Goal: Task Accomplishment & Management: Use online tool/utility

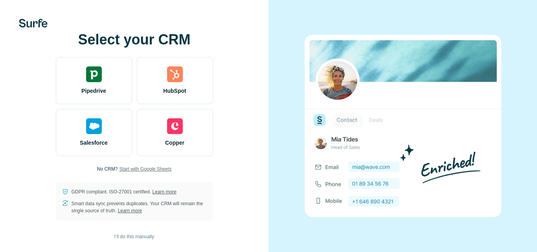
click at [161, 170] on span "Start with Google Sheets" at bounding box center [145, 168] width 52 height 7
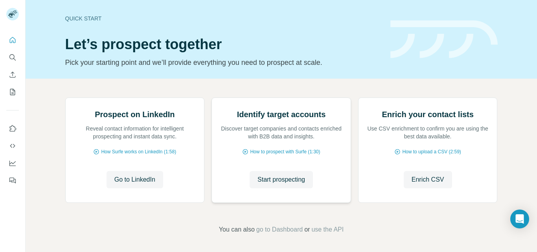
scroll to position [79, 0]
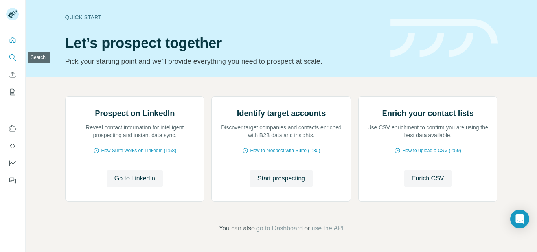
click at [9, 57] on icon "Search" at bounding box center [11, 56] width 5 height 5
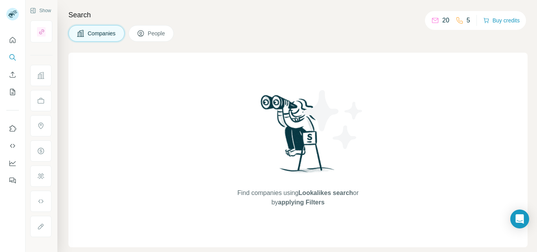
click at [97, 34] on span "Companies" at bounding box center [102, 33] width 29 height 8
click at [11, 55] on icon "Search" at bounding box center [13, 57] width 8 height 8
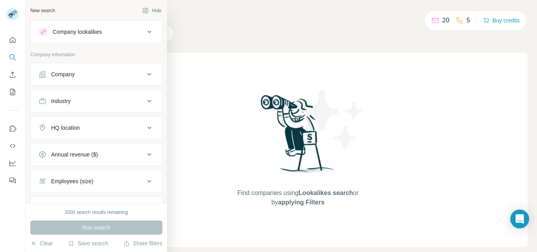
click at [145, 75] on icon at bounding box center [149, 74] width 9 height 9
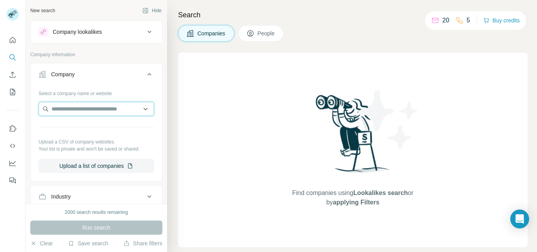
click at [96, 110] on input "text" at bounding box center [97, 109] width 116 height 14
click at [72, 106] on input "text" at bounding box center [97, 109] width 116 height 14
paste input "**********"
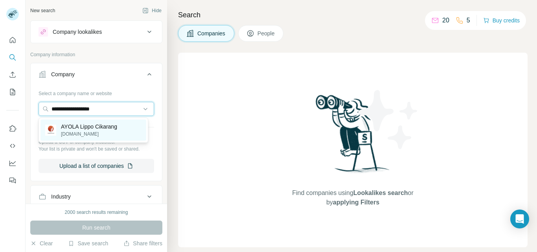
type input "**********"
click at [99, 136] on p "[DOMAIN_NAME]" at bounding box center [89, 133] width 56 height 7
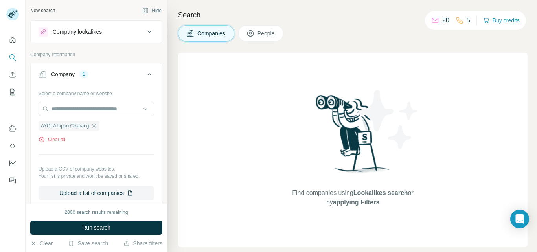
scroll to position [39, 0]
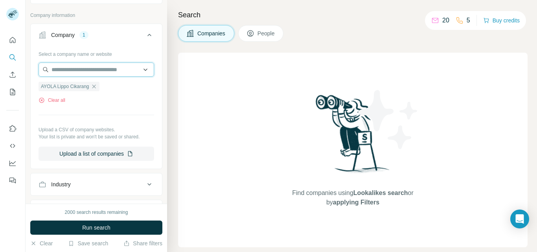
click at [73, 67] on input "text" at bounding box center [97, 69] width 116 height 14
paste input "**********"
paste input "text"
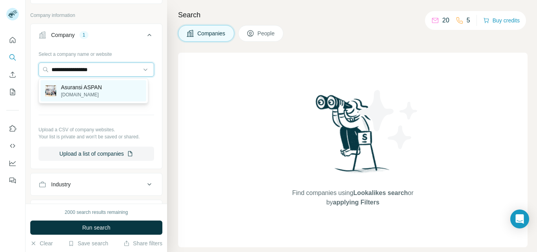
type input "**********"
click at [134, 90] on div "Asuransi ASPAN [DOMAIN_NAME]" at bounding box center [93, 90] width 106 height 21
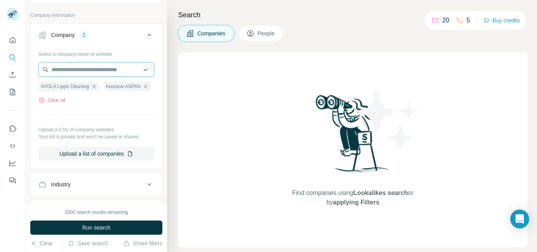
click at [63, 67] on input "text" at bounding box center [97, 69] width 116 height 14
paste input "**********"
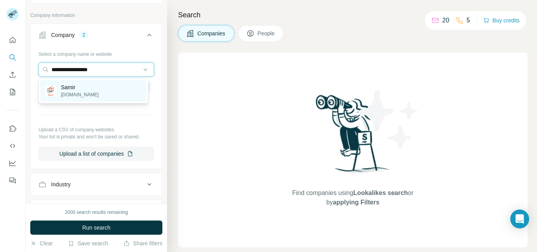
type input "**********"
click at [126, 88] on div "[PERSON_NAME] [PERSON_NAME][DOMAIN_NAME]" at bounding box center [93, 90] width 106 height 21
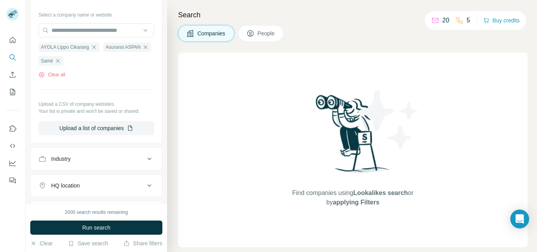
scroll to position [39, 0]
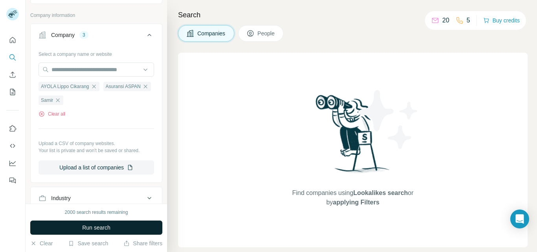
click at [96, 228] on span "Run search" at bounding box center [96, 228] width 28 height 8
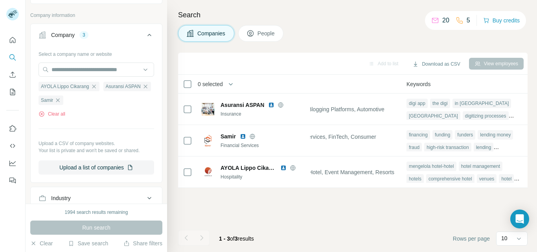
scroll to position [0, 0]
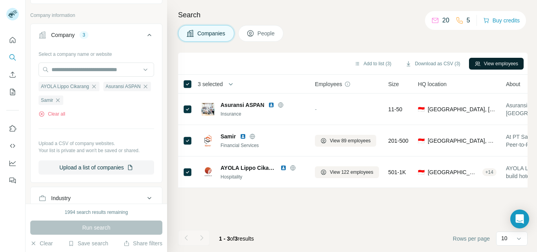
click at [496, 64] on button "View employees" at bounding box center [496, 64] width 55 height 12
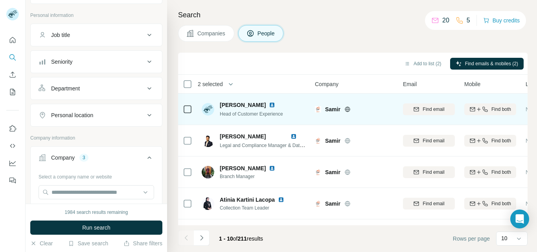
scroll to position [187, 0]
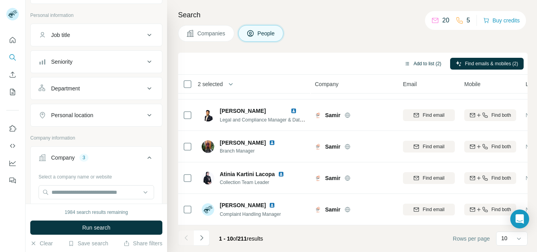
click at [420, 63] on button "Add to list (2)" at bounding box center [423, 64] width 48 height 12
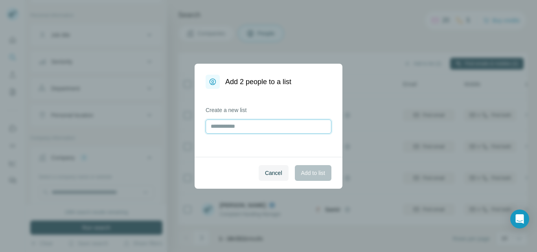
click at [234, 126] on input "text" at bounding box center [269, 126] width 126 height 14
type input "**********"
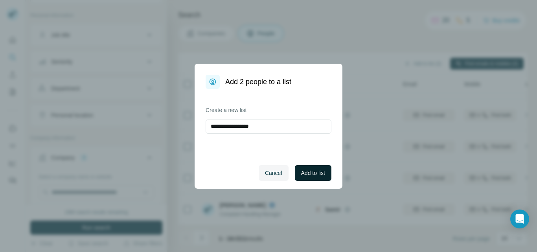
click at [315, 174] on span "Add to list" at bounding box center [313, 173] width 24 height 8
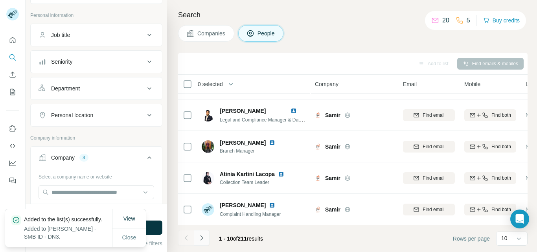
click at [202, 240] on icon "Navigate to next page" at bounding box center [202, 238] width 8 height 8
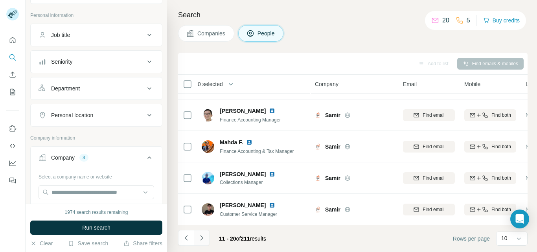
click at [202, 239] on icon "Navigate to next page" at bounding box center [202, 238] width 8 height 8
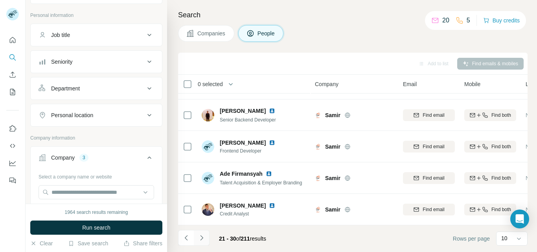
click at [204, 237] on icon "Navigate to next page" at bounding box center [202, 238] width 8 height 8
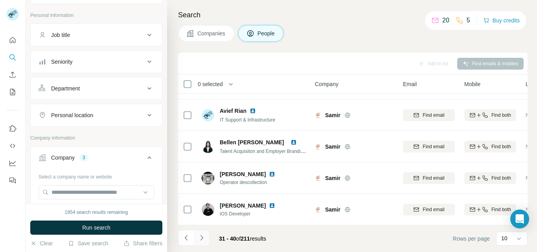
click at [202, 237] on icon "Navigate to next page" at bounding box center [202, 238] width 8 height 8
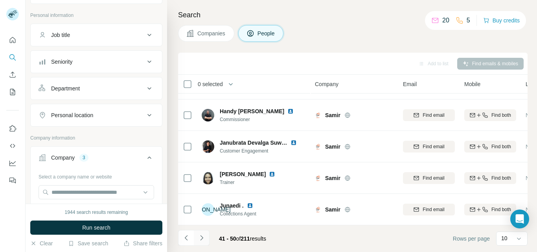
click at [201, 238] on icon "Navigate to next page" at bounding box center [202, 238] width 8 height 8
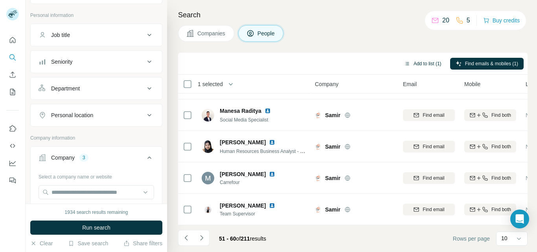
click at [424, 63] on button "Add to list (1)" at bounding box center [423, 64] width 48 height 12
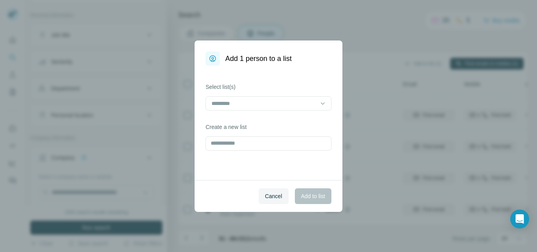
click at [323, 103] on icon at bounding box center [323, 103] width 8 height 8
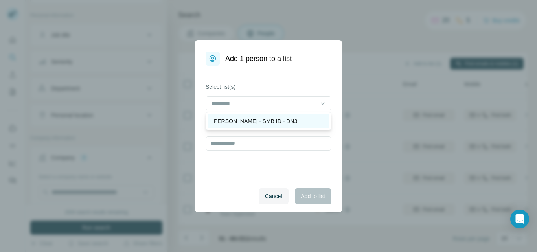
click at [242, 122] on p "[PERSON_NAME] - SMB ID - DN3" at bounding box center [254, 121] width 85 height 8
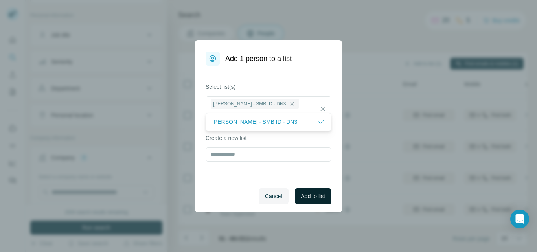
click at [310, 197] on span "Add to list" at bounding box center [313, 196] width 24 height 8
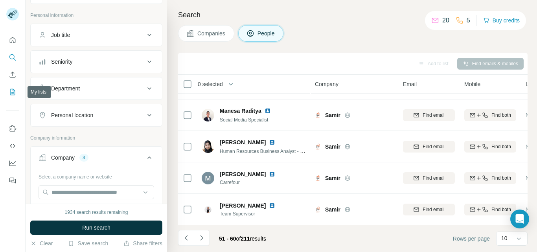
click at [11, 92] on icon "My lists" at bounding box center [13, 92] width 8 height 8
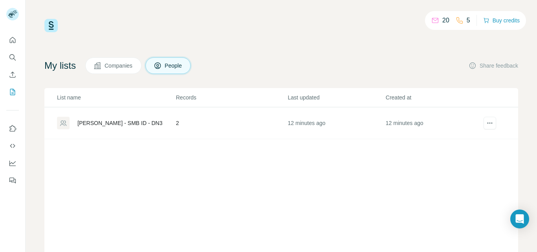
click at [110, 123] on div "[PERSON_NAME] - SMB ID - DN3" at bounding box center [119, 123] width 85 height 8
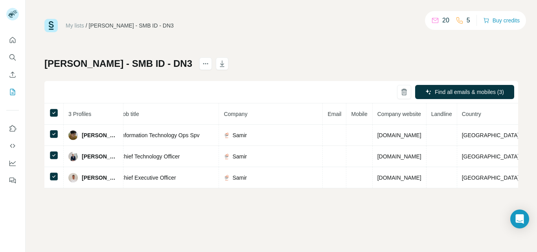
scroll to position [0, 117]
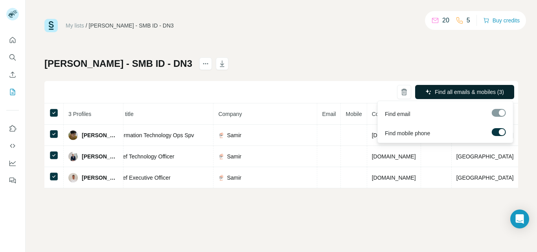
click at [452, 92] on span "Find all emails & mobiles (3)" at bounding box center [469, 92] width 69 height 8
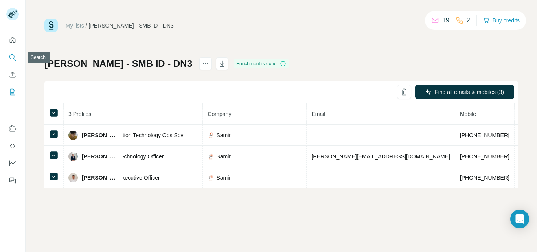
click at [11, 59] on icon "Search" at bounding box center [13, 57] width 8 height 8
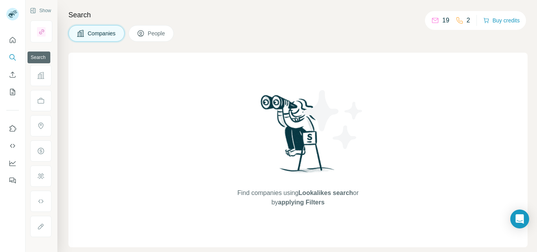
click at [12, 57] on icon "Search" at bounding box center [13, 57] width 8 height 8
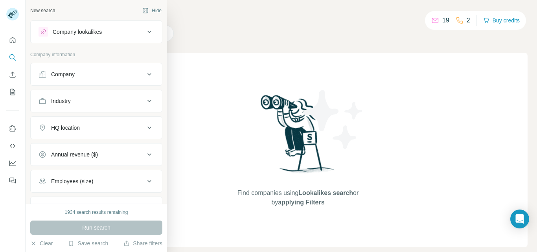
click at [84, 74] on div "Company" at bounding box center [92, 74] width 106 height 8
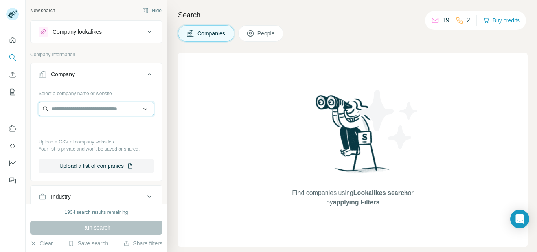
click at [77, 108] on input "text" at bounding box center [97, 109] width 116 height 14
paste input "**********"
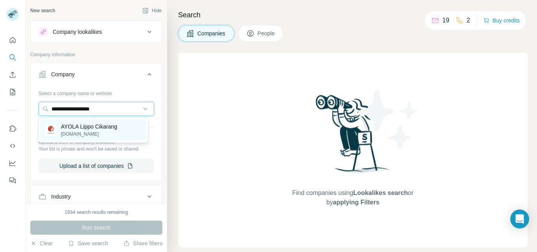
type input "**********"
click at [102, 127] on p "AYOLA Lippo Cikarang" at bounding box center [89, 127] width 56 height 8
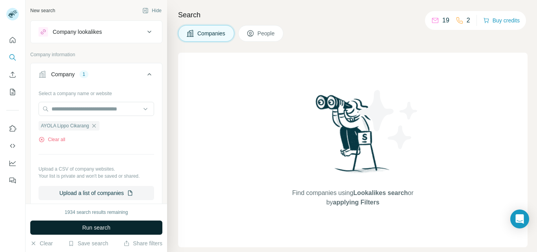
click at [102, 228] on span "Run search" at bounding box center [96, 228] width 28 height 8
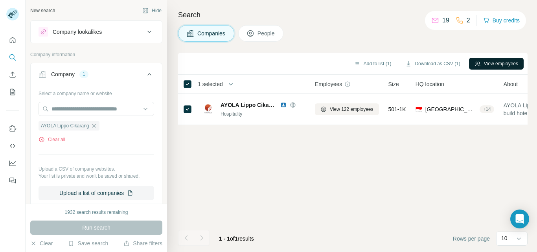
click at [487, 64] on button "View employees" at bounding box center [496, 64] width 55 height 12
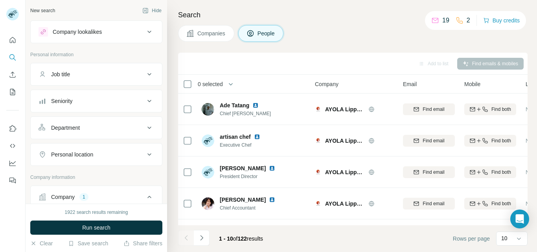
click at [147, 154] on icon at bounding box center [149, 154] width 4 height 2
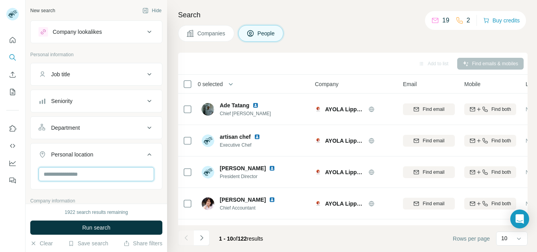
click at [89, 173] on input "text" at bounding box center [97, 174] width 116 height 14
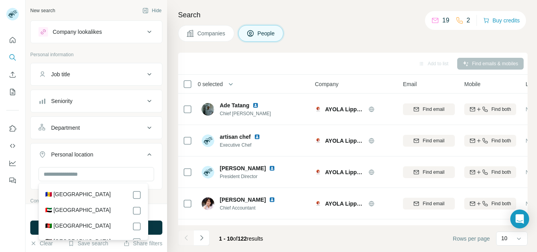
click at [290, 70] on div "Add to list Find emails & mobiles" at bounding box center [353, 64] width 342 height 14
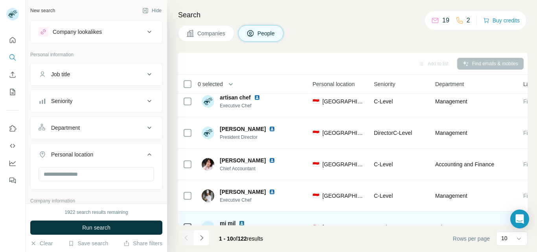
scroll to position [187, 274]
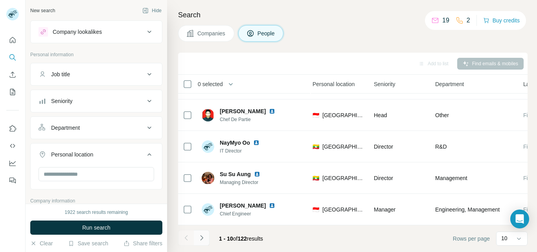
click at [204, 238] on icon "Navigate to next page" at bounding box center [202, 238] width 8 height 8
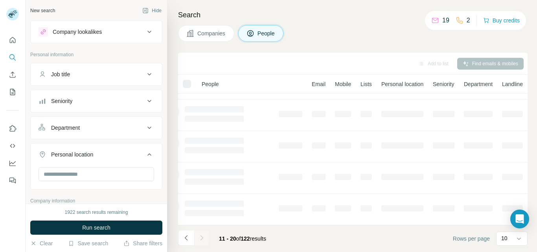
scroll to position [187, 53]
